Goal: Task Accomplishment & Management: Manage account settings

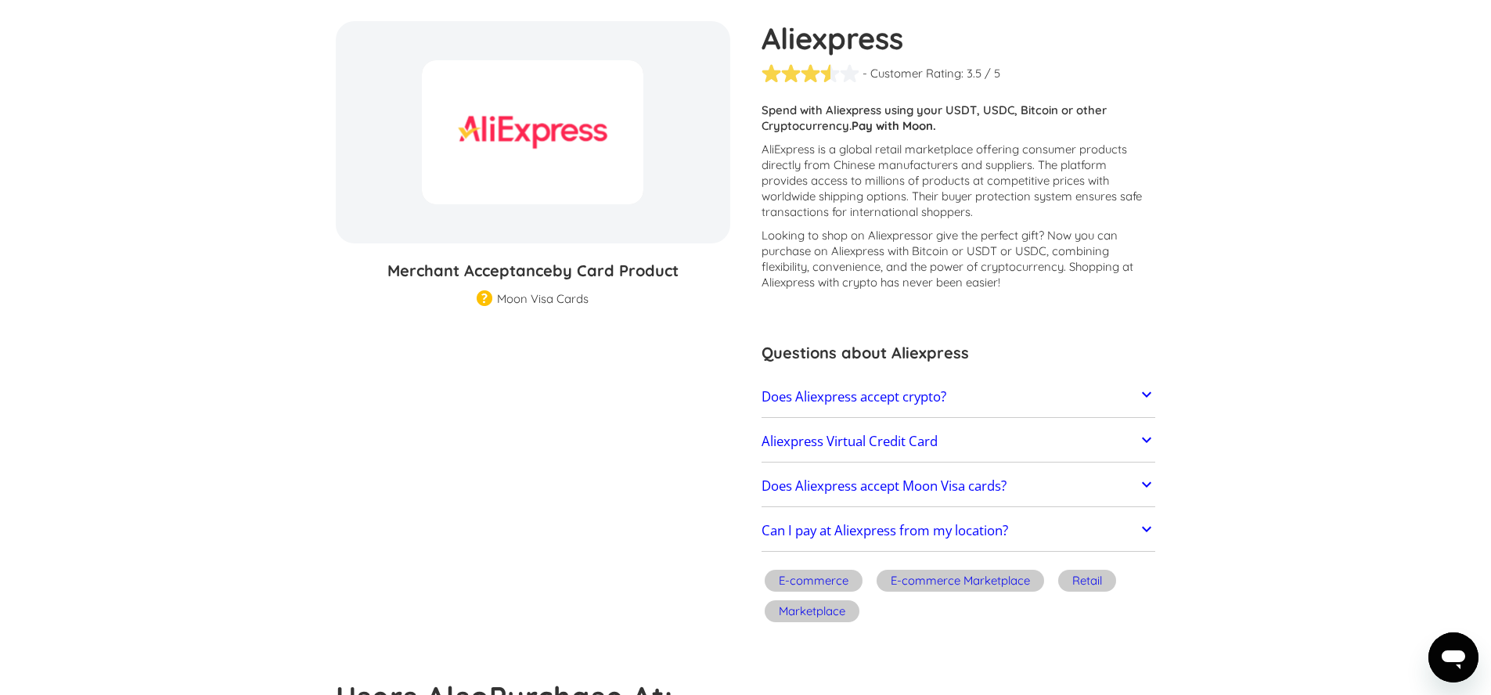
scroll to position [143, 0]
click at [1148, 444] on icon at bounding box center [1146, 439] width 19 height 19
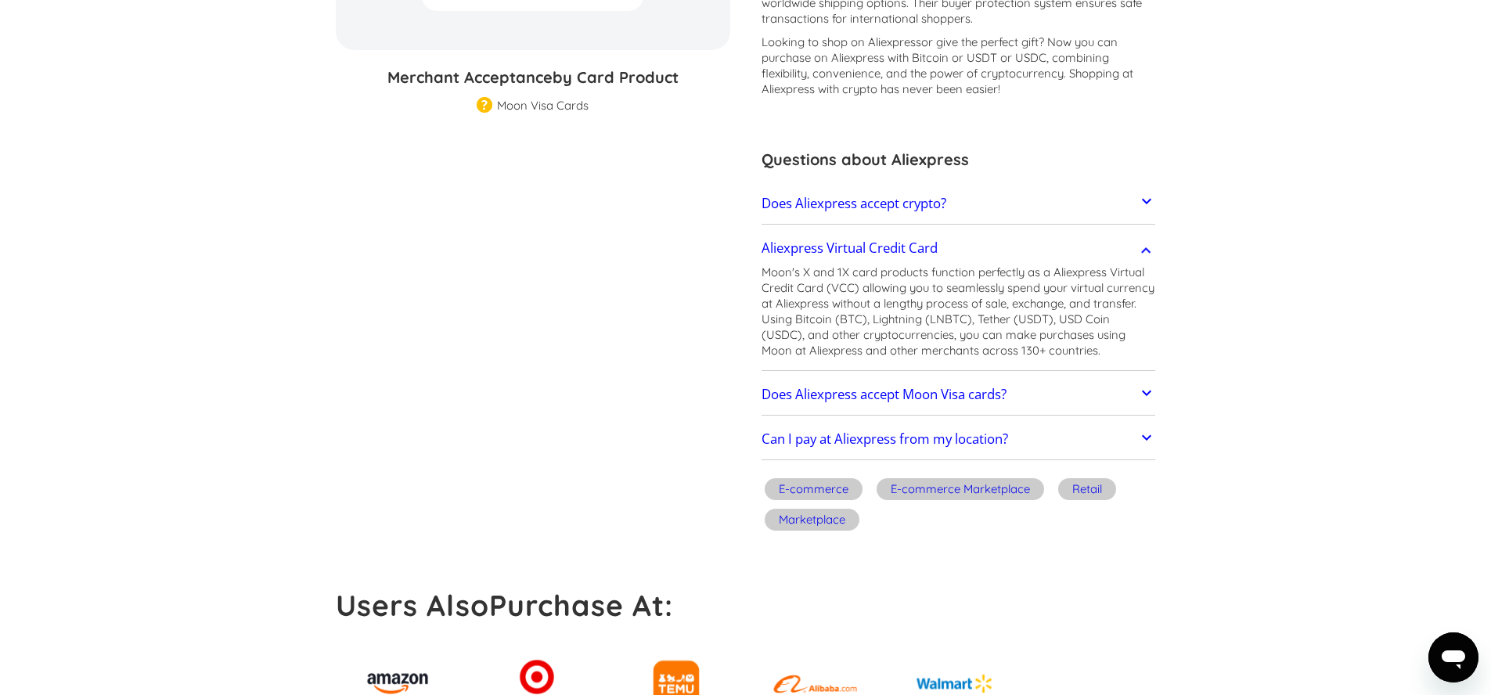
scroll to position [0, 0]
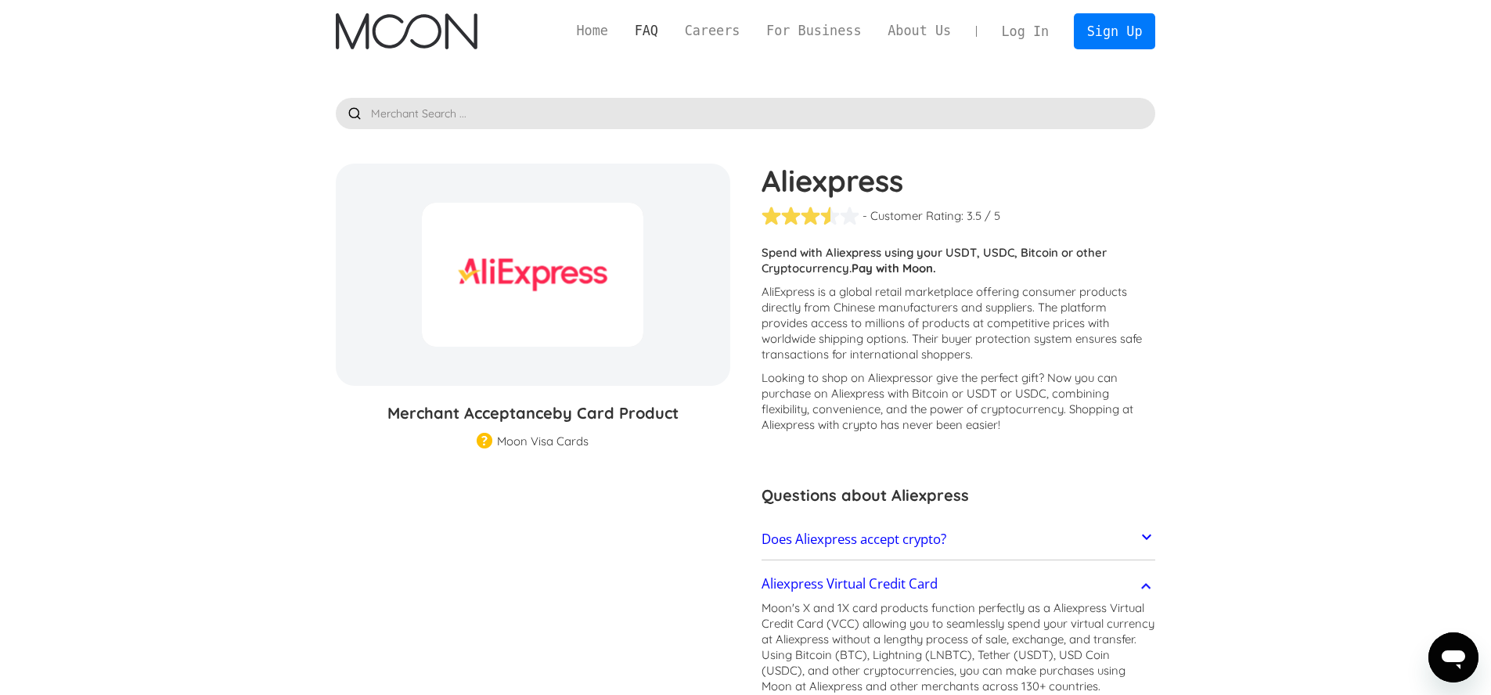
click at [643, 32] on link "FAQ" at bounding box center [647, 31] width 50 height 20
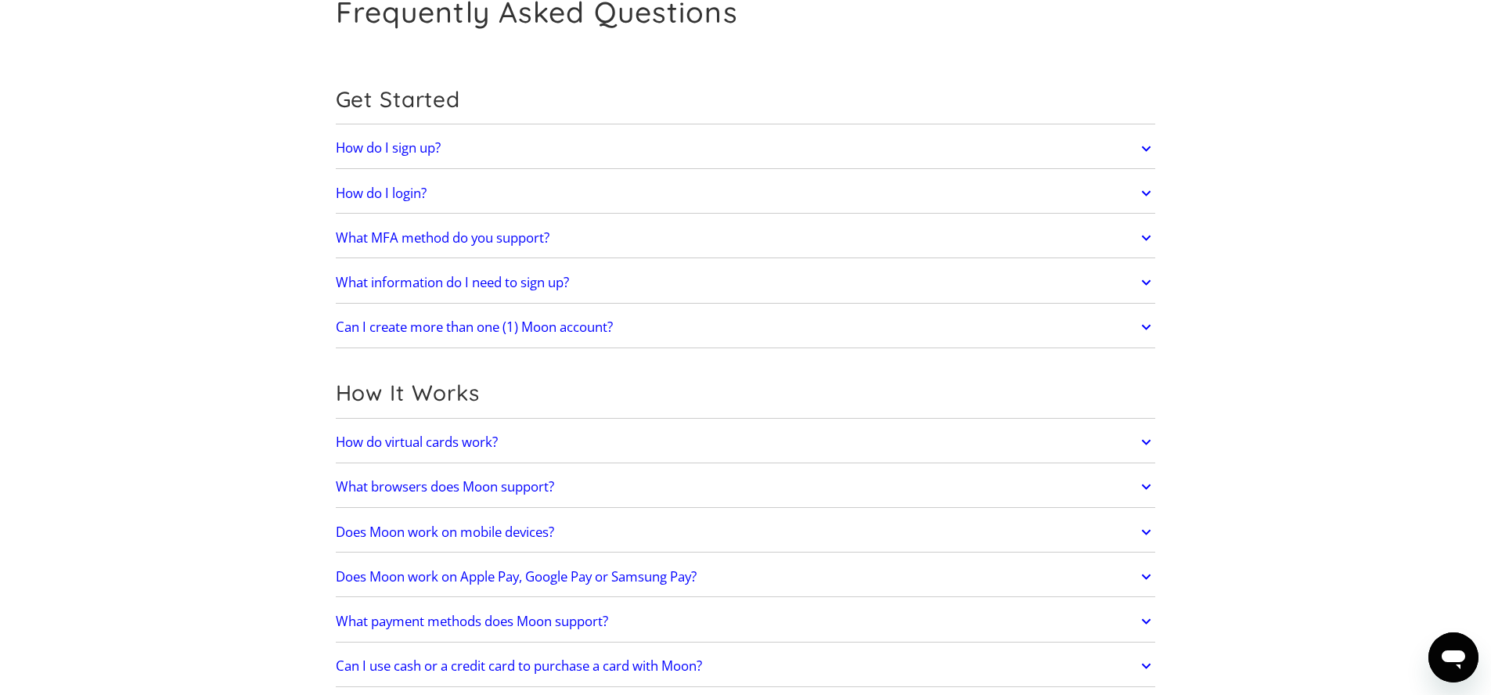
scroll to position [123, 0]
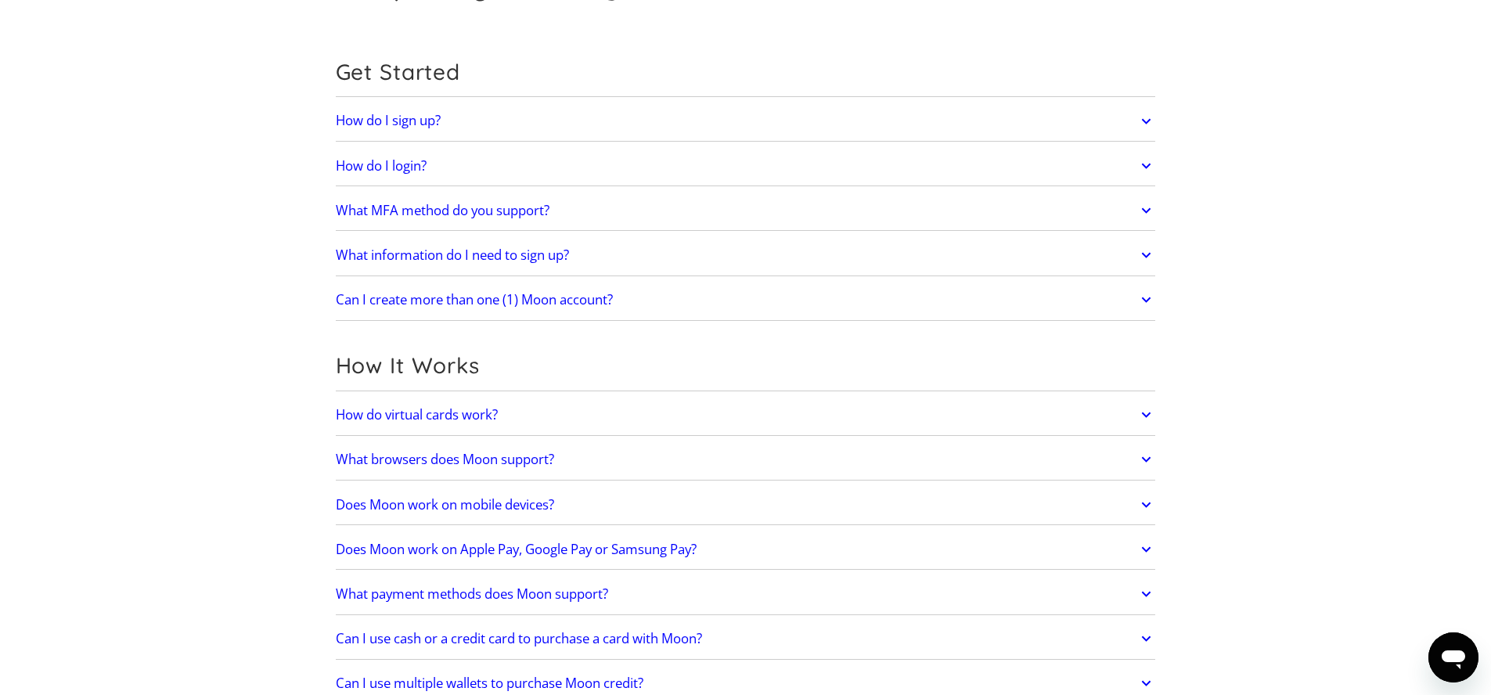
click at [471, 254] on h2 "What information do I need to sign up?" at bounding box center [452, 255] width 233 height 16
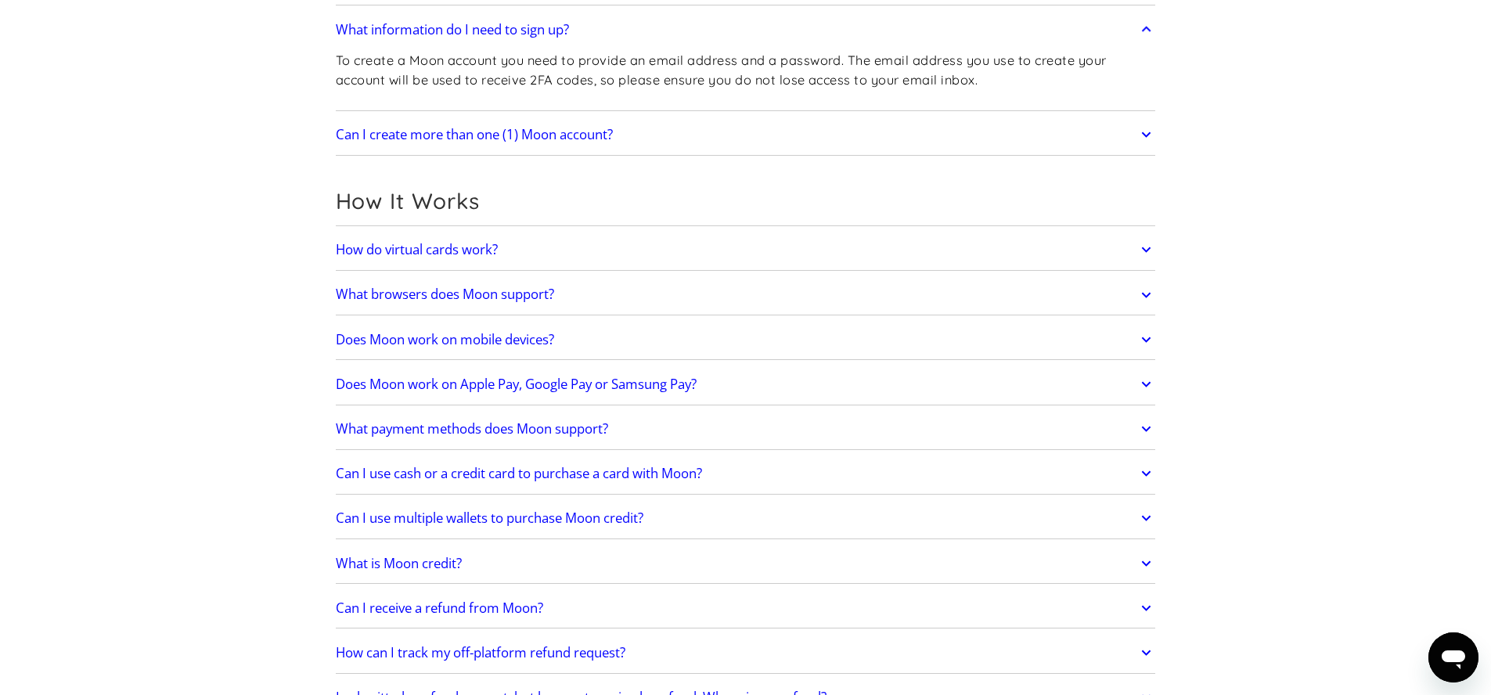
scroll to position [355, 0]
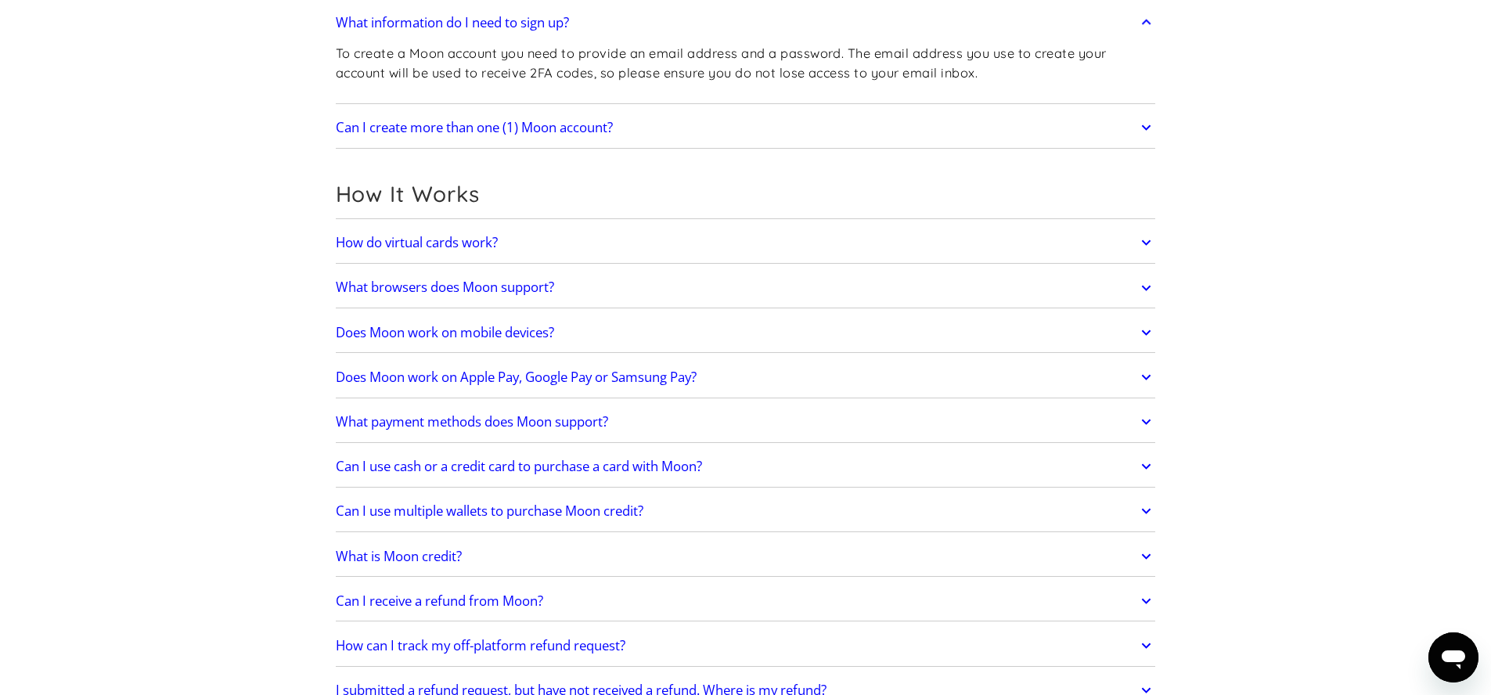
click at [436, 247] on h2 "How do virtual cards work?" at bounding box center [417, 243] width 162 height 16
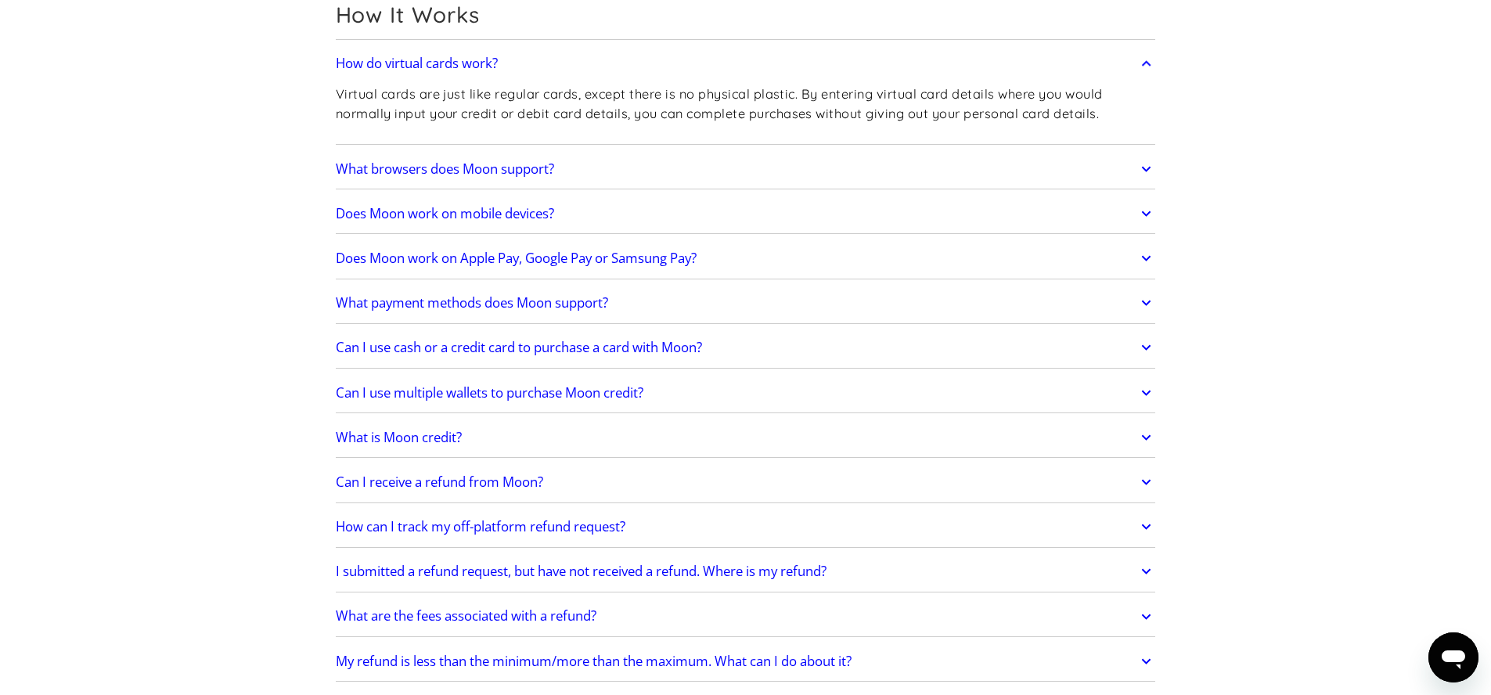
scroll to position [535, 0]
click at [401, 253] on h2 "Does Moon work on Apple Pay, Google Pay or Samsung Pay?" at bounding box center [516, 258] width 361 height 16
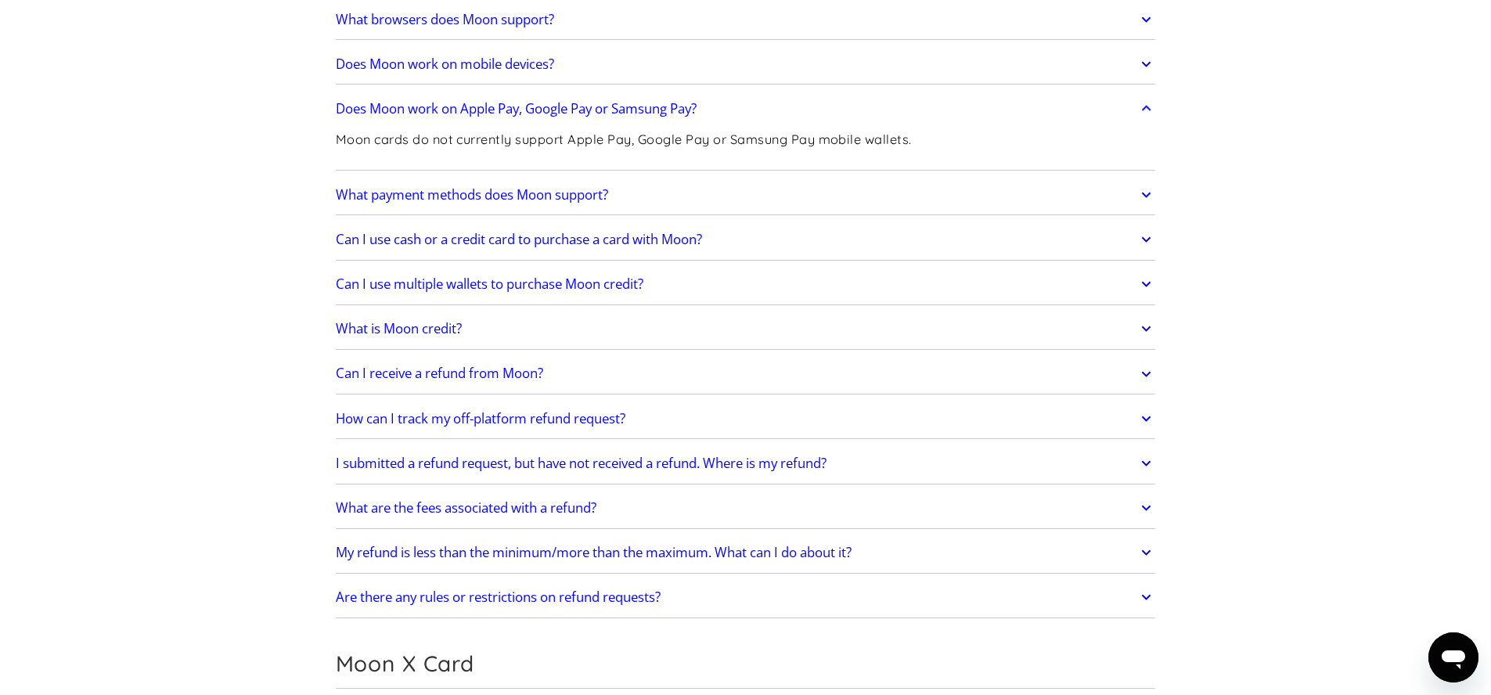
scroll to position [701, 0]
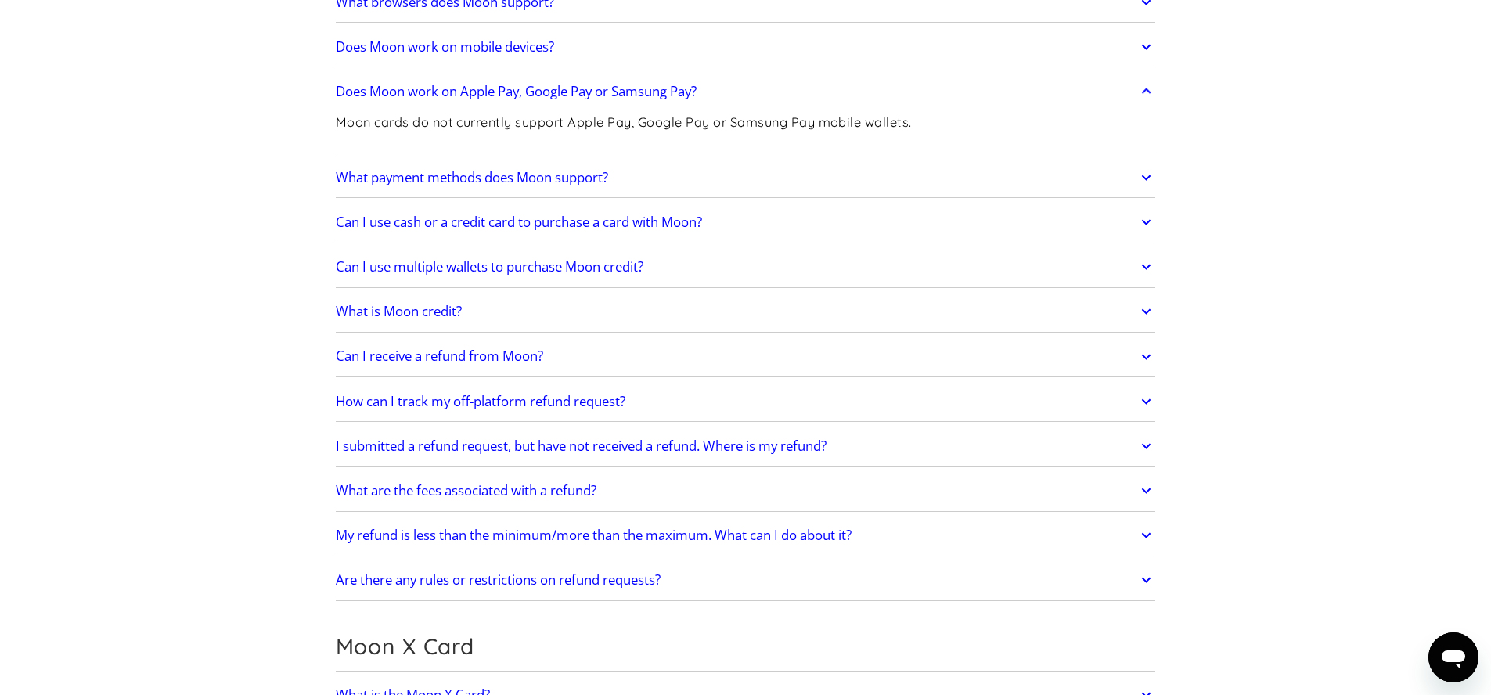
click at [393, 314] on h2 "What is Moon credit?" at bounding box center [399, 312] width 126 height 16
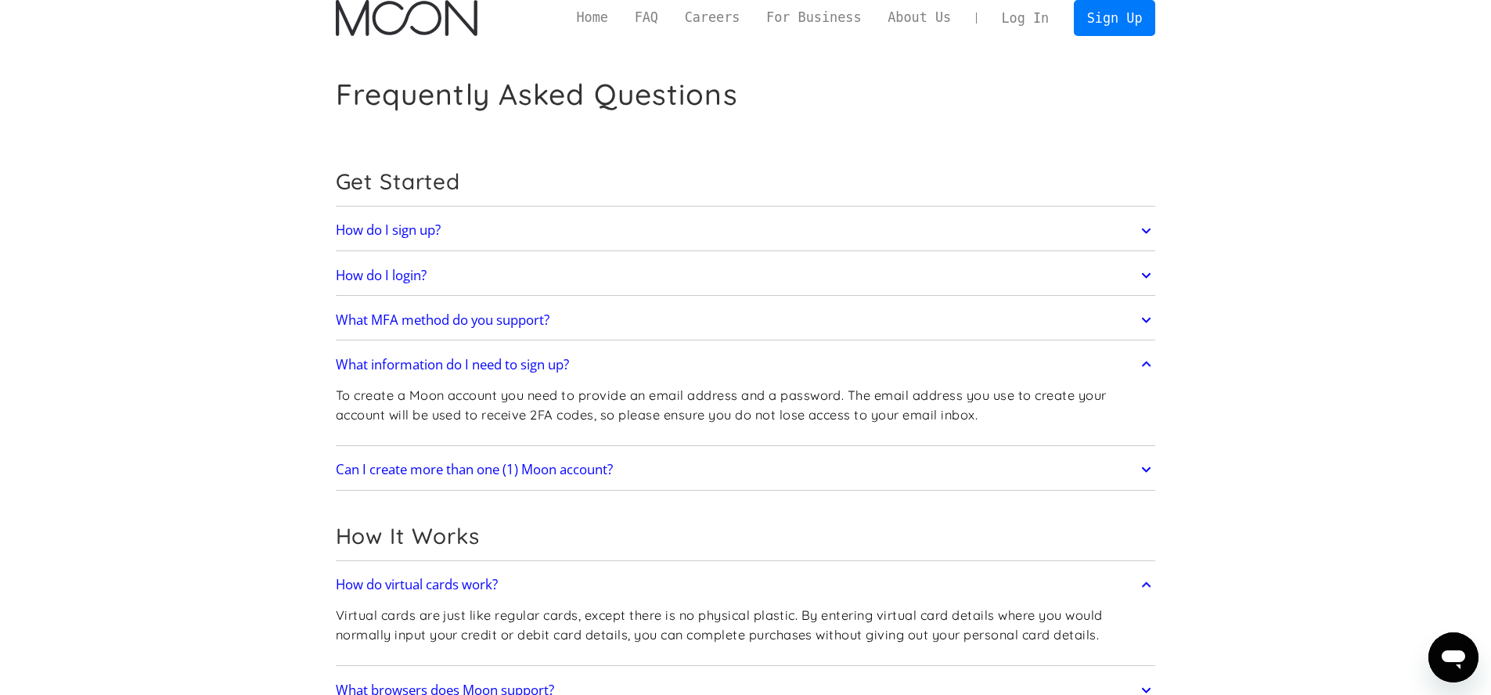
scroll to position [0, 0]
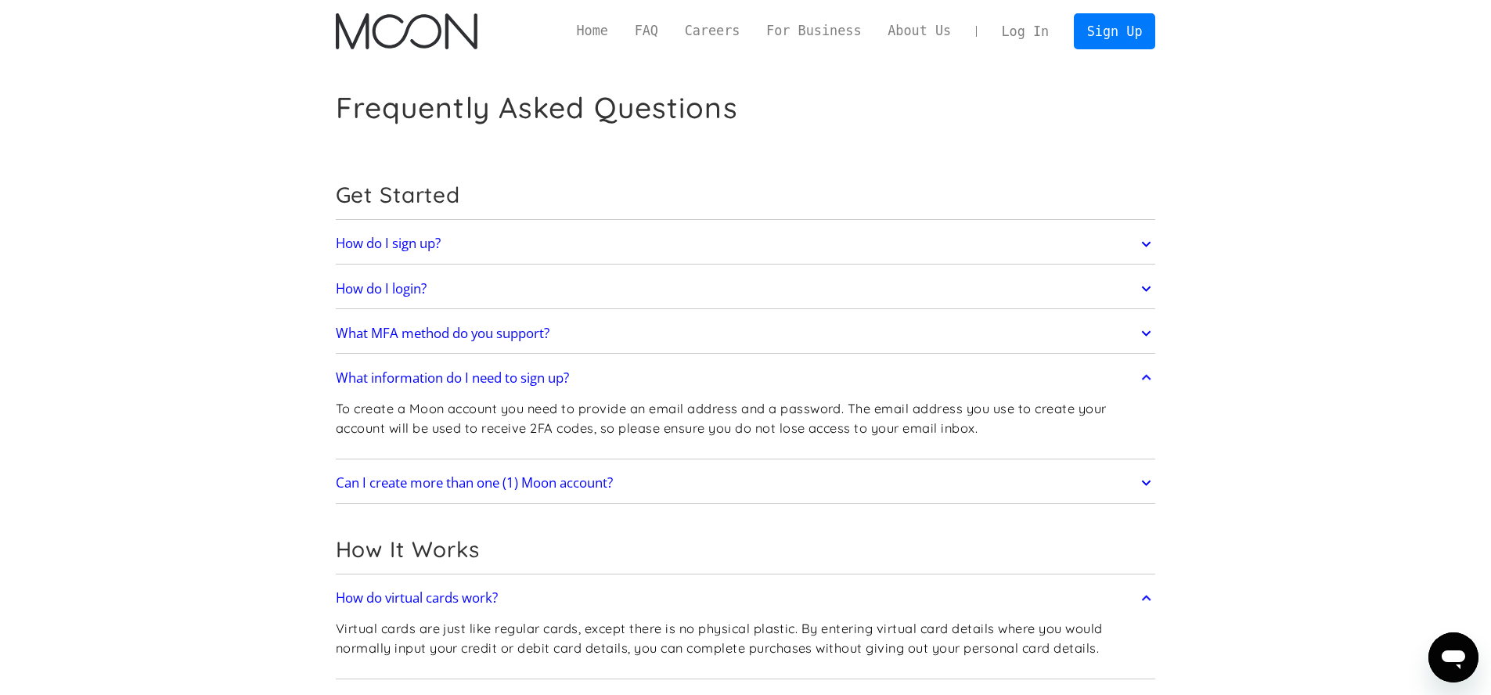
click at [429, 337] on h2 "What MFA method do you support?" at bounding box center [443, 334] width 214 height 16
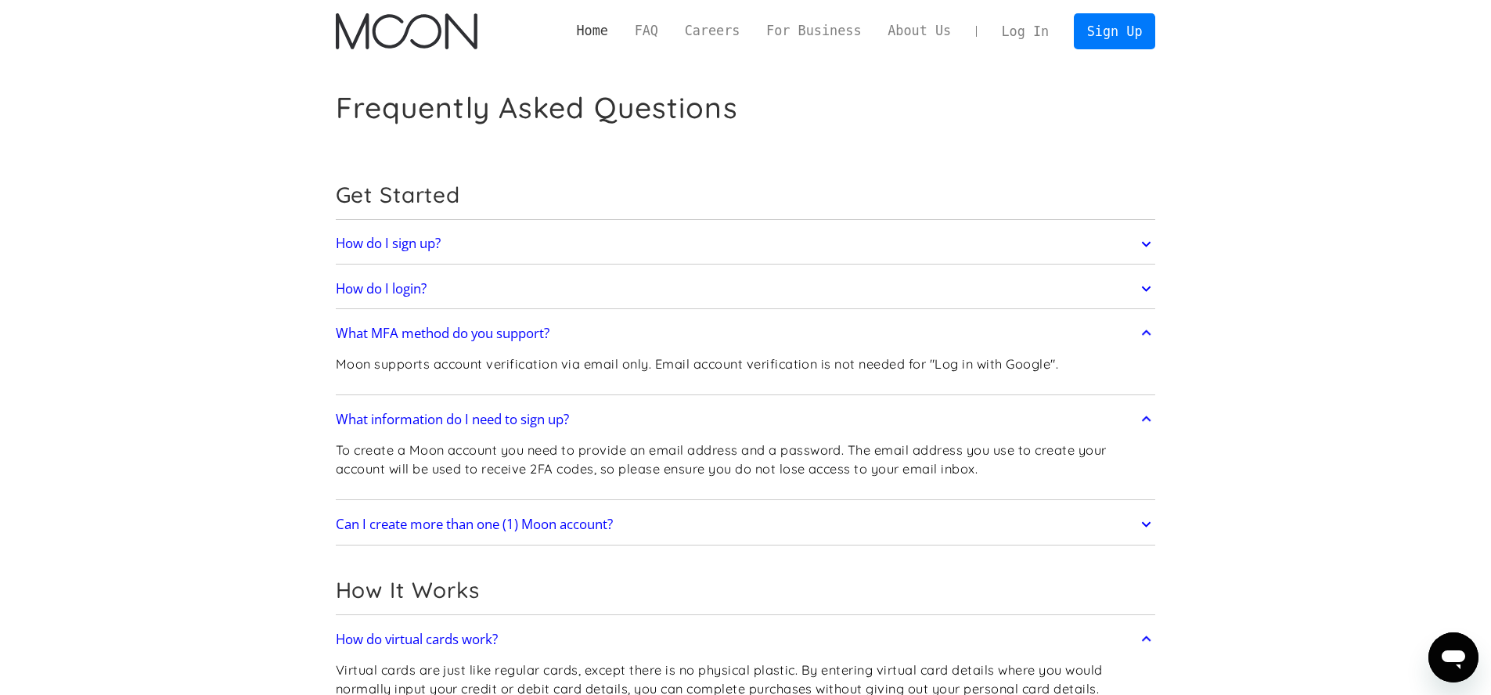
click at [596, 36] on link "Home" at bounding box center [593, 31] width 58 height 20
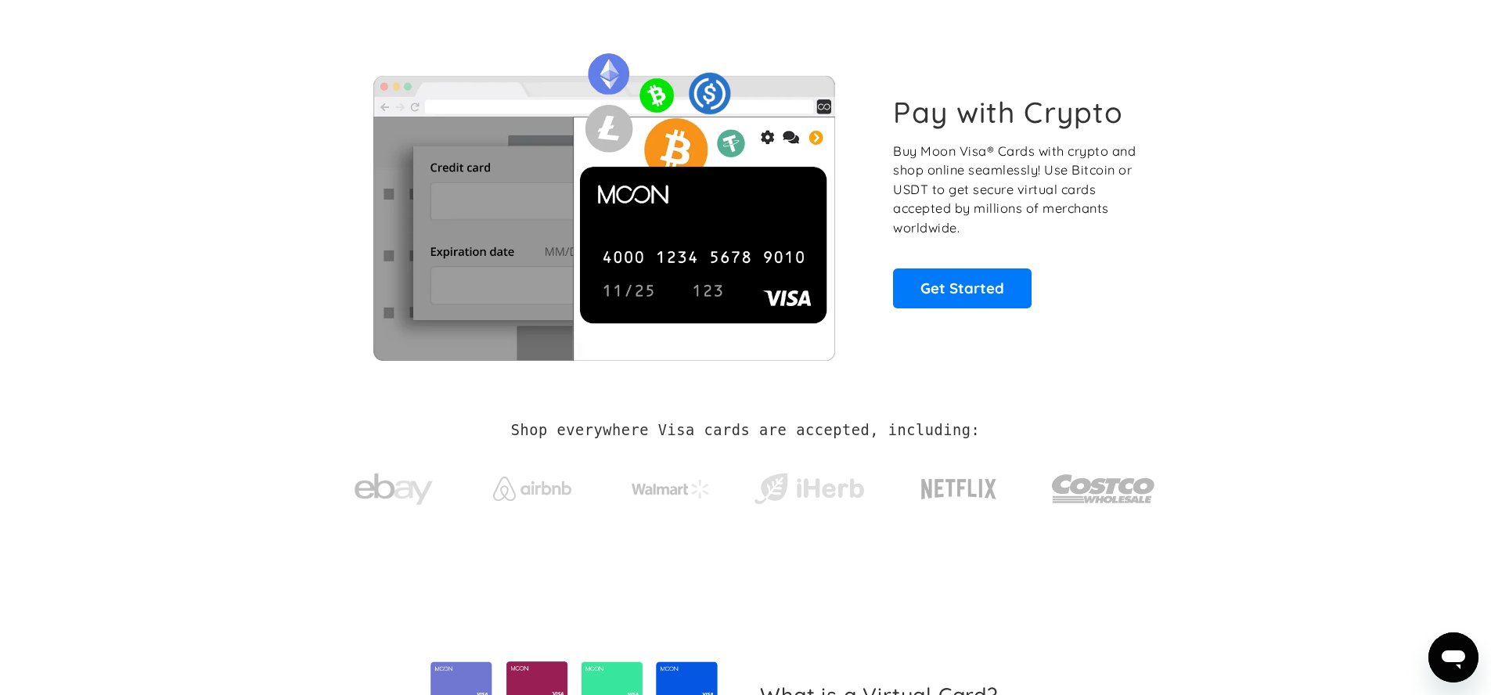
scroll to position [67, 0]
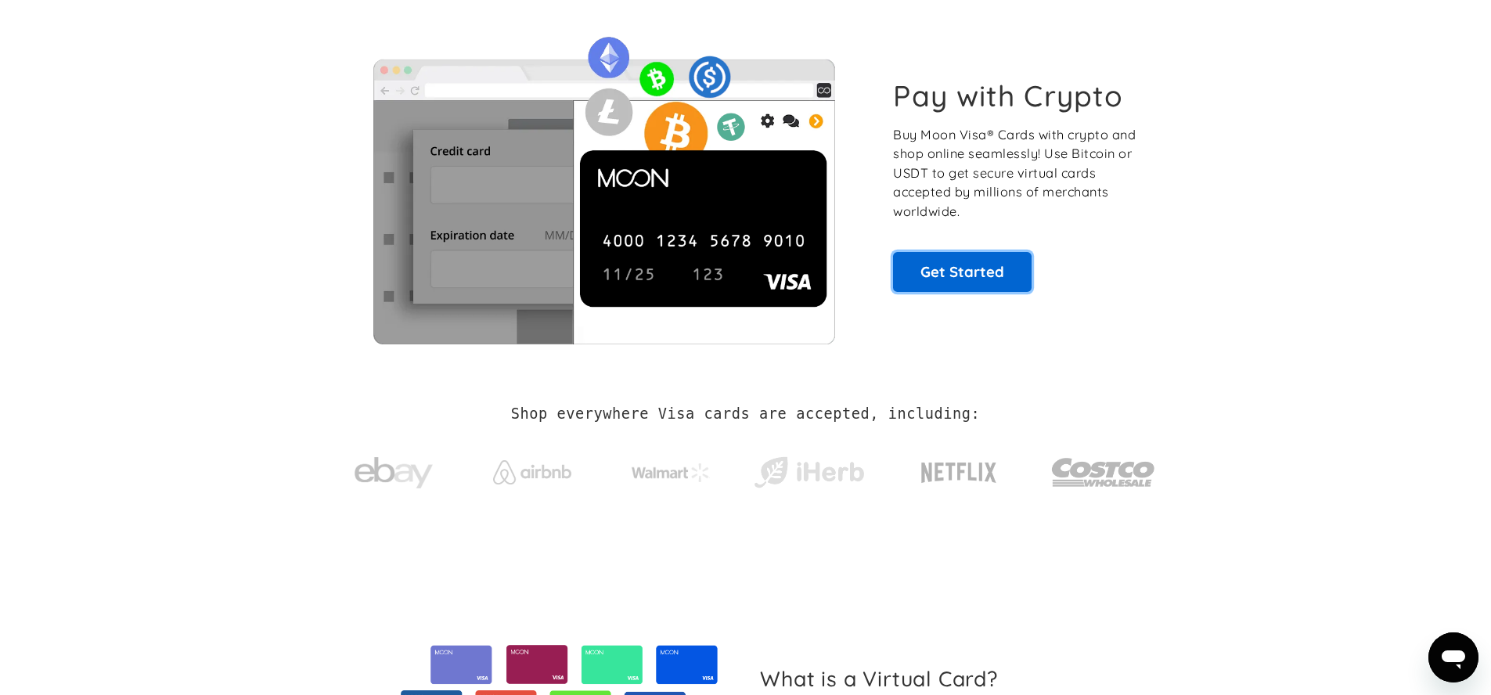
click at [982, 278] on link "Get Started" at bounding box center [962, 271] width 139 height 39
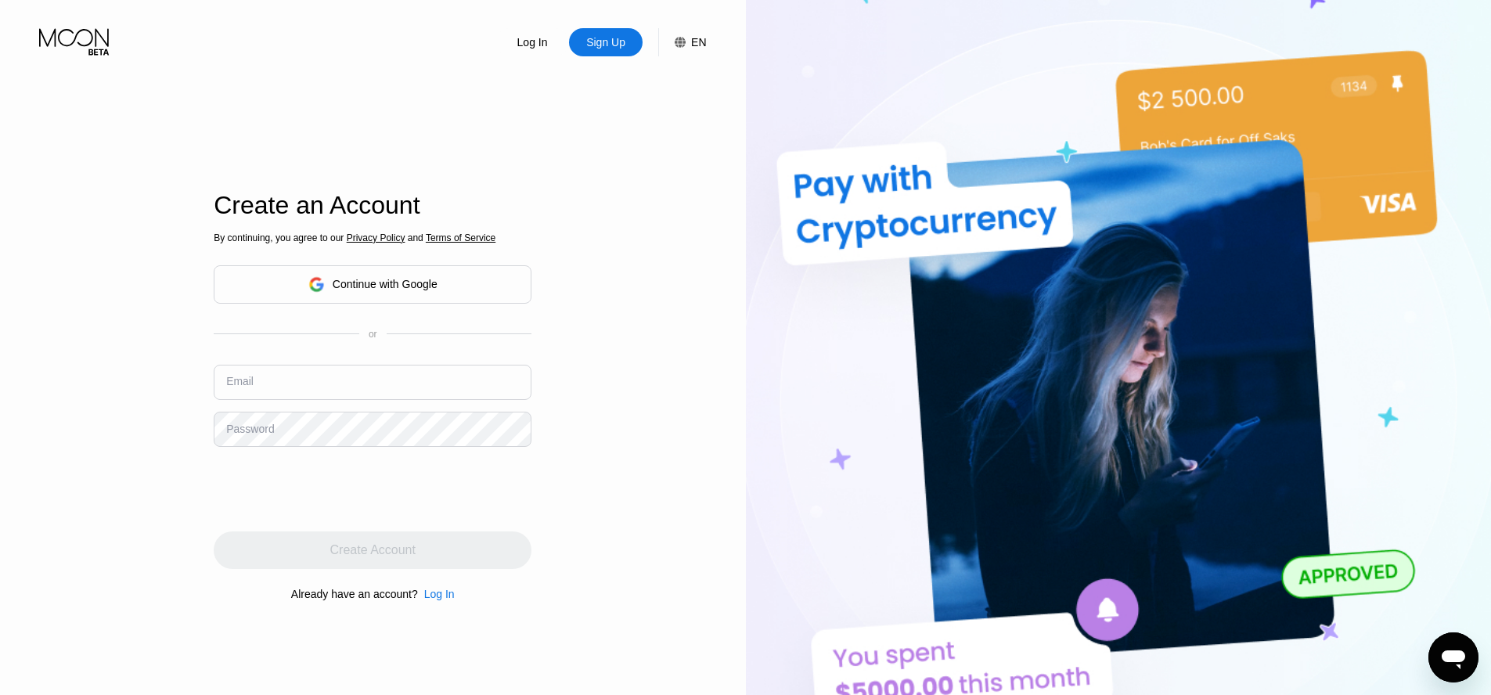
click at [286, 388] on input "text" at bounding box center [373, 382] width 318 height 35
type input "paywithmoon.hxnul@simplelogin.com"
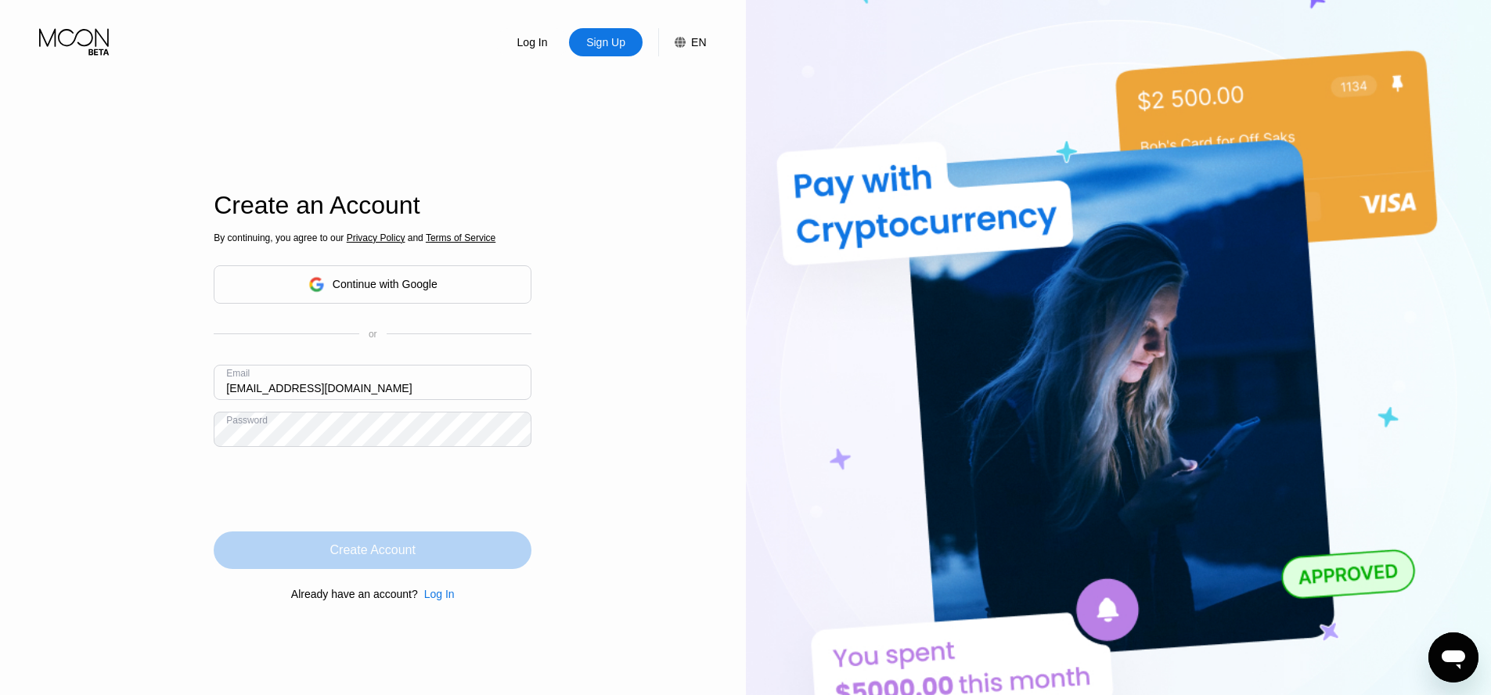
click at [392, 546] on div "Create Account" at bounding box center [372, 550] width 85 height 16
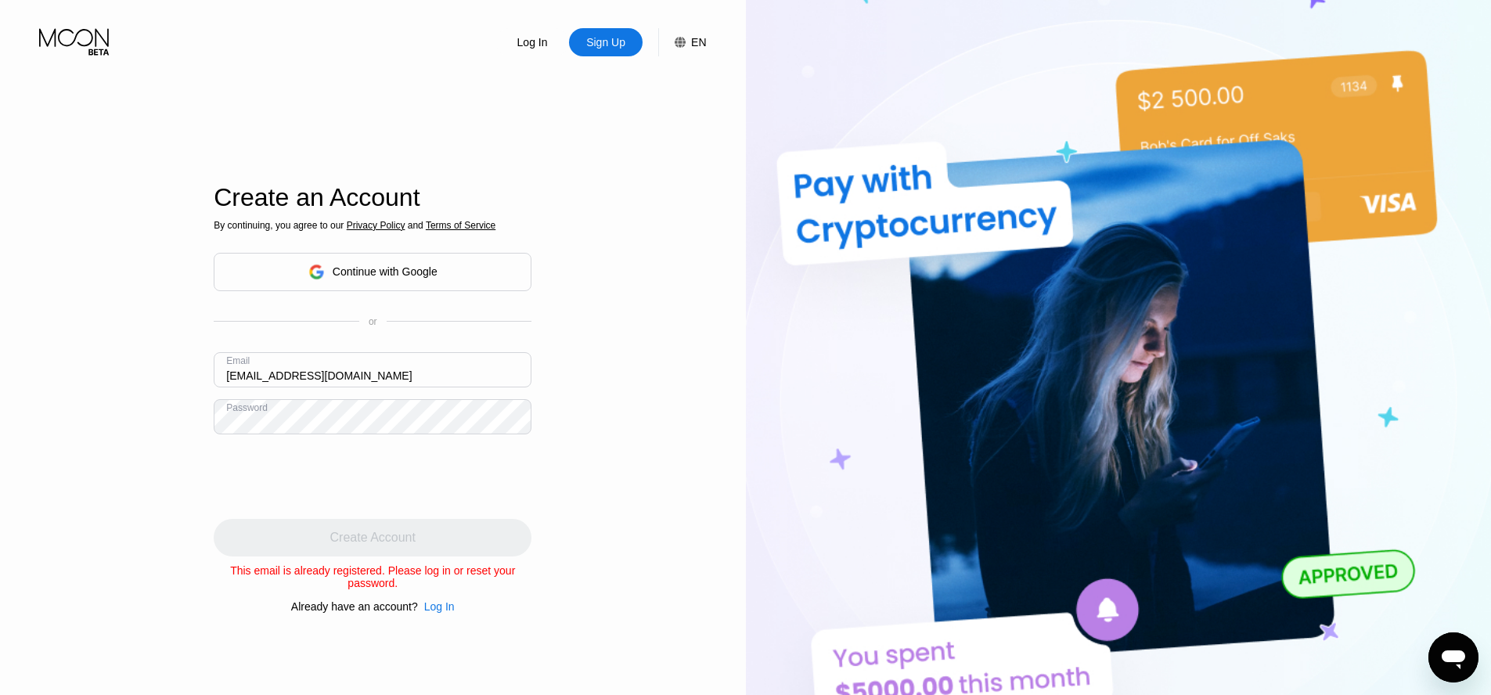
click at [534, 40] on div "Log In" at bounding box center [533, 42] width 34 height 16
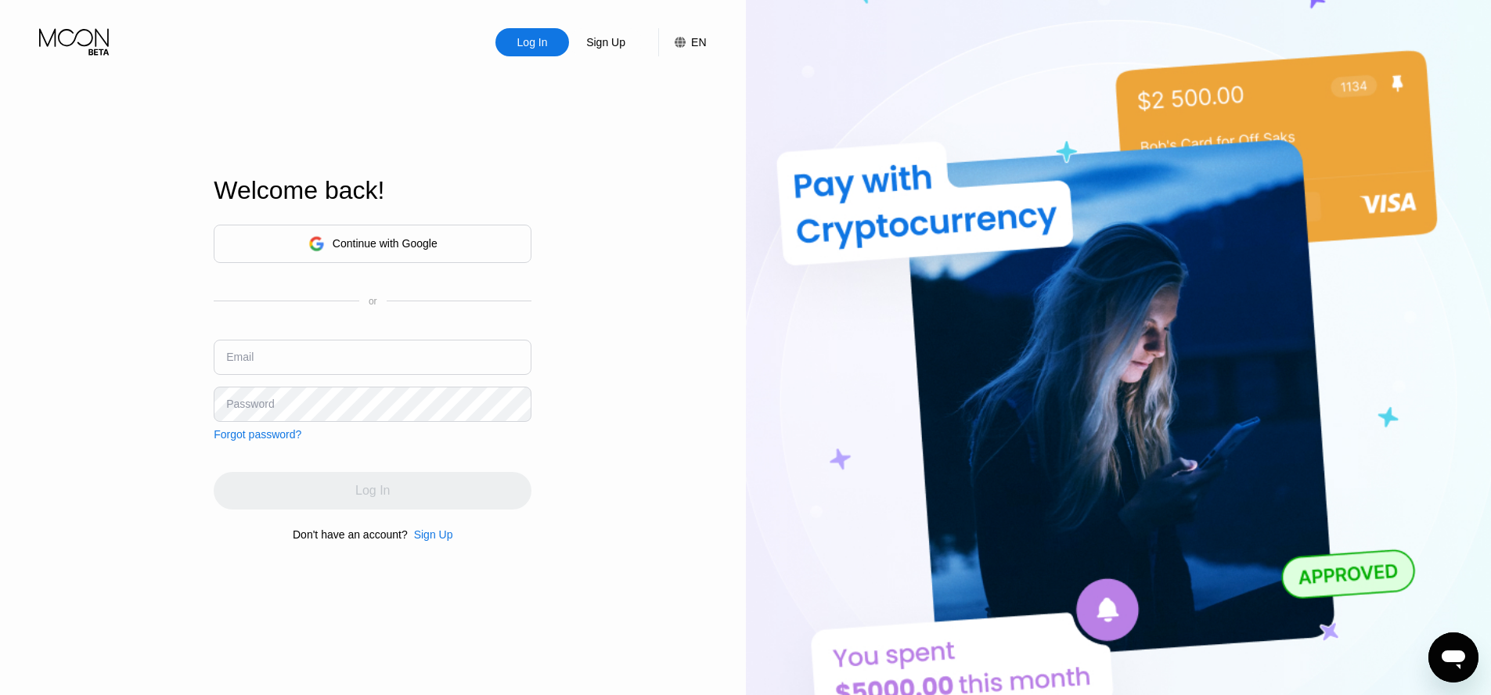
click at [262, 355] on input "text" at bounding box center [373, 357] width 318 height 35
click at [277, 365] on input "text" at bounding box center [373, 357] width 318 height 35
drag, startPoint x: 277, startPoint y: 365, endPoint x: 264, endPoint y: 368, distance: 13.7
click at [276, 365] on input "text" at bounding box center [373, 357] width 318 height 35
click at [257, 366] on input "text" at bounding box center [373, 357] width 318 height 35
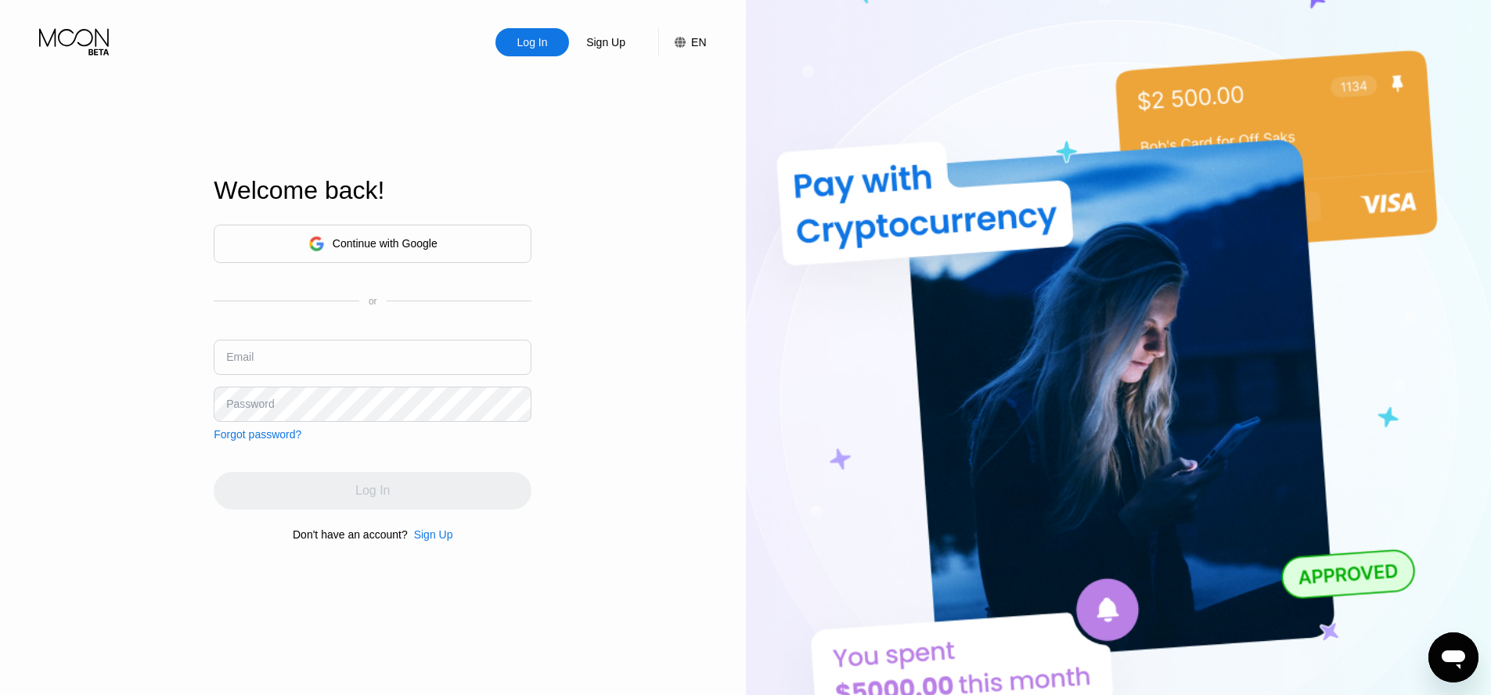
click at [244, 407] on div "Password" at bounding box center [250, 404] width 48 height 13
click at [243, 401] on div "Password" at bounding box center [250, 404] width 48 height 13
click at [252, 402] on div "Password" at bounding box center [250, 404] width 48 height 13
click at [261, 364] on input "text" at bounding box center [373, 357] width 318 height 35
type input "paywithmoon.hxnul@simplelogin.com"
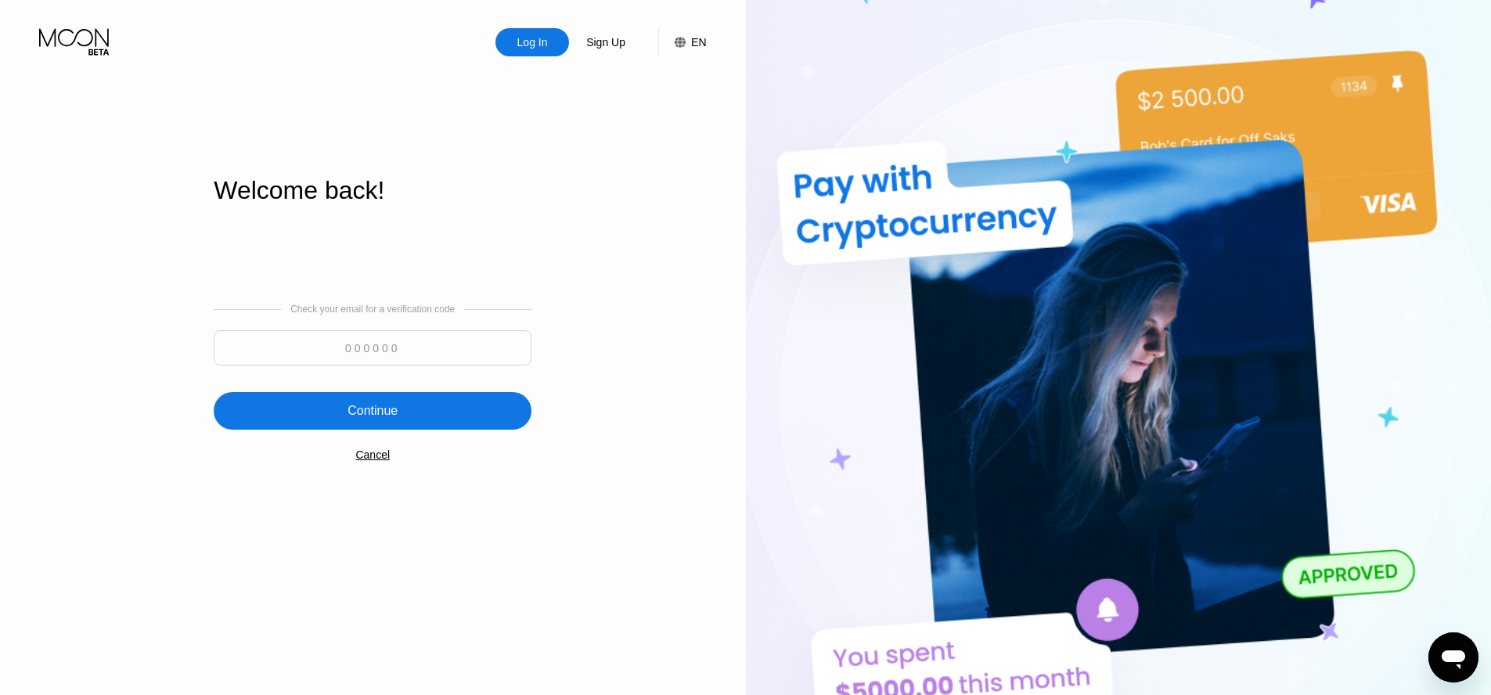
click at [319, 349] on input at bounding box center [373, 347] width 318 height 35
paste input "453247"
type input "453247"
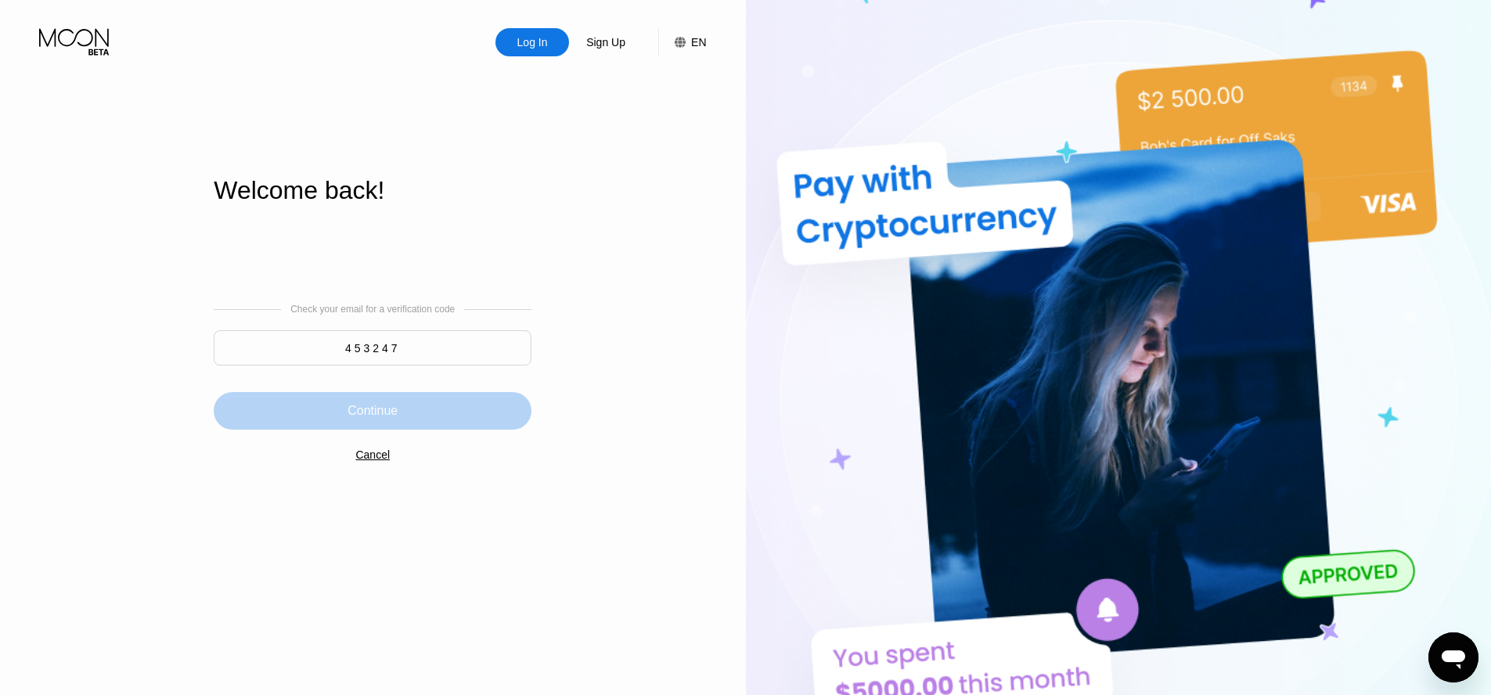
click at [373, 409] on div "Continue" at bounding box center [373, 411] width 50 height 16
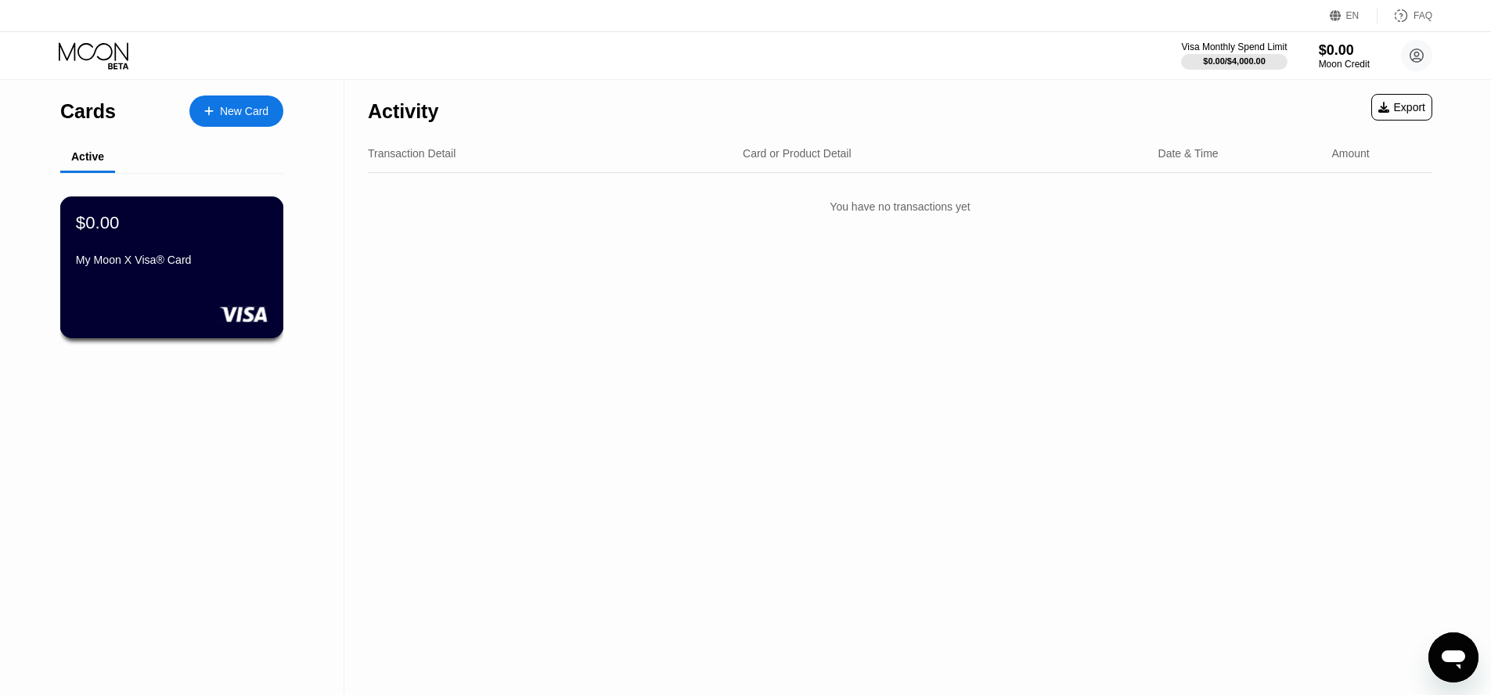
click at [197, 272] on div "My Moon X Visa® Card" at bounding box center [172, 263] width 192 height 19
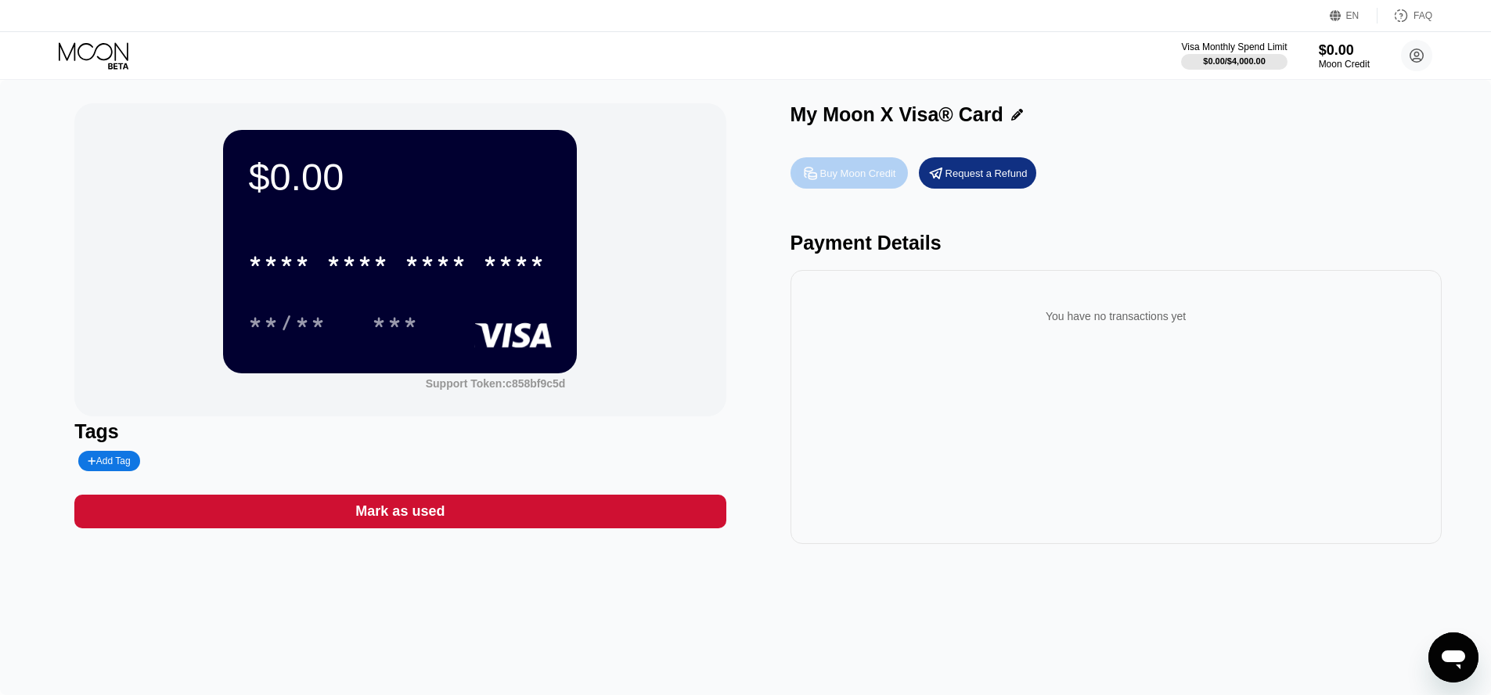
click at [860, 175] on div "Buy Moon Credit" at bounding box center [858, 173] width 76 height 13
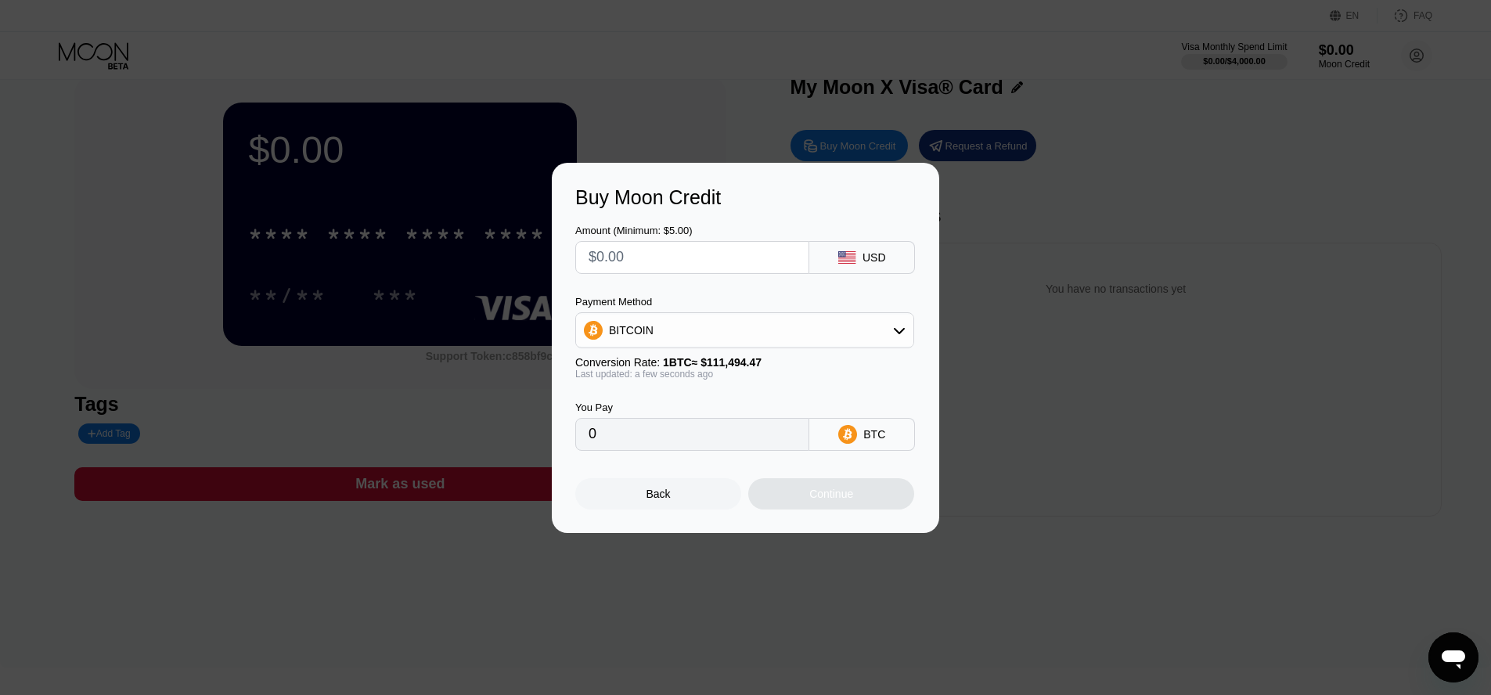
scroll to position [30, 0]
click at [651, 495] on div "Back" at bounding box center [659, 494] width 24 height 13
